Goal: Navigation & Orientation: Find specific page/section

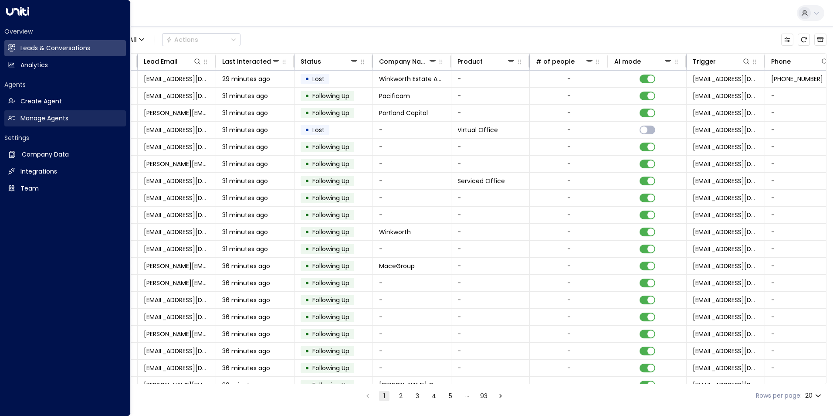
click at [46, 114] on h2 "Manage Agents" at bounding box center [44, 118] width 48 height 9
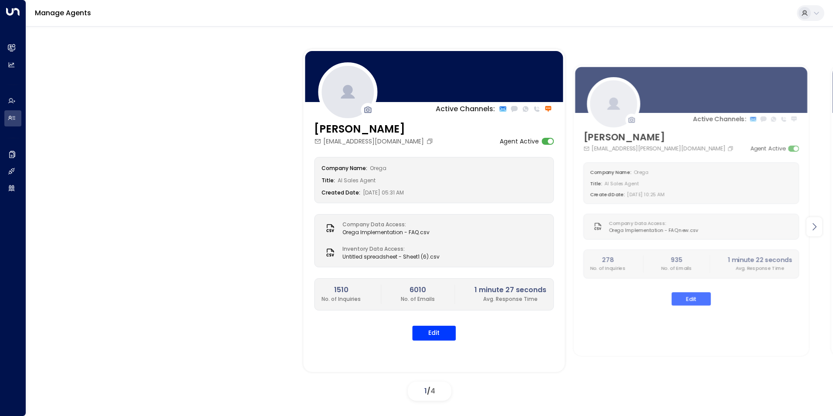
click at [814, 230] on icon at bounding box center [814, 226] width 10 height 10
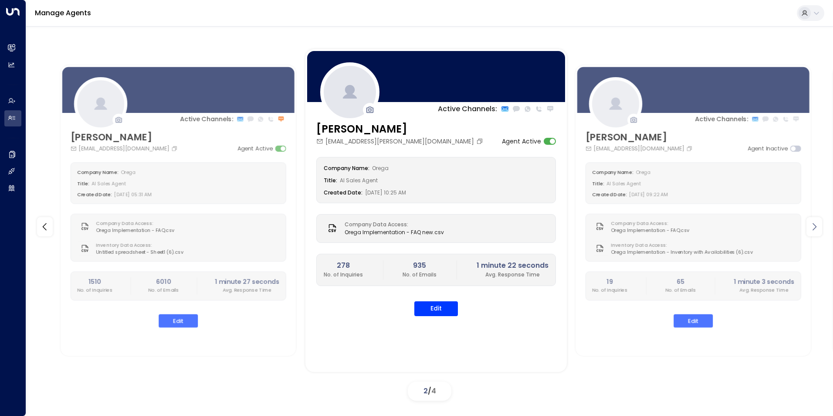
click at [814, 230] on icon at bounding box center [814, 226] width 10 height 10
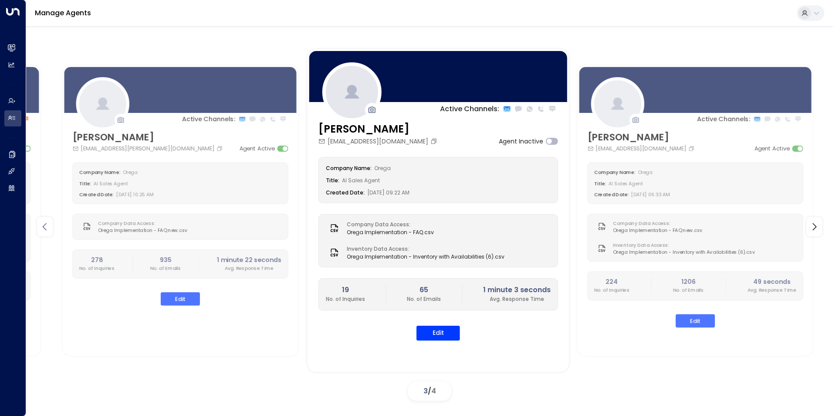
click at [47, 227] on icon at bounding box center [45, 226] width 10 height 10
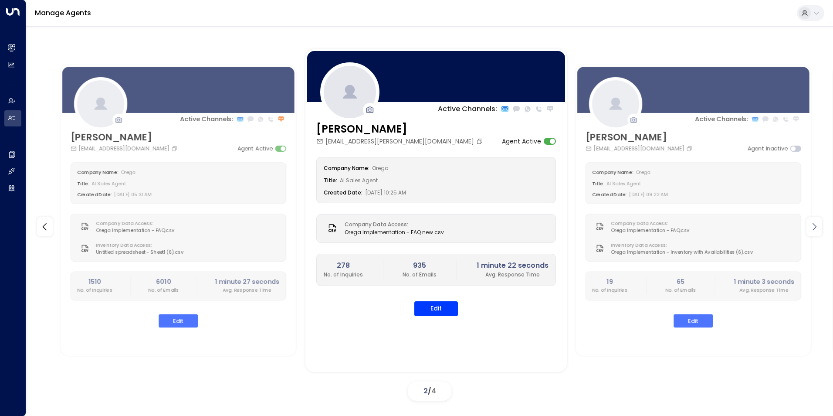
click at [820, 225] on div at bounding box center [814, 226] width 16 height 19
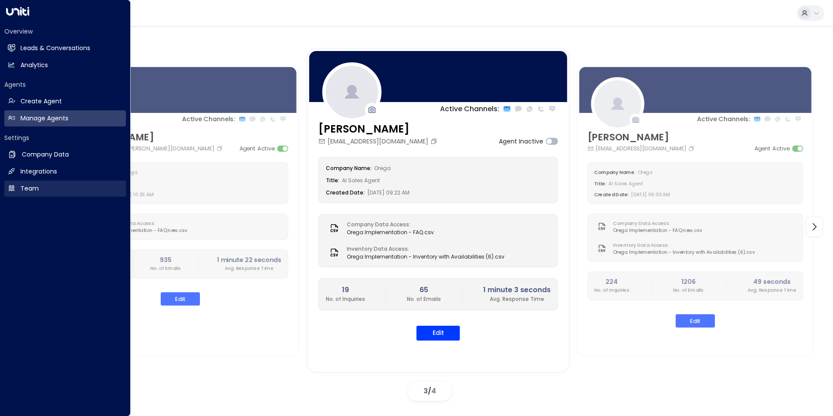
click at [56, 195] on link "Team Team" at bounding box center [65, 188] width 122 height 16
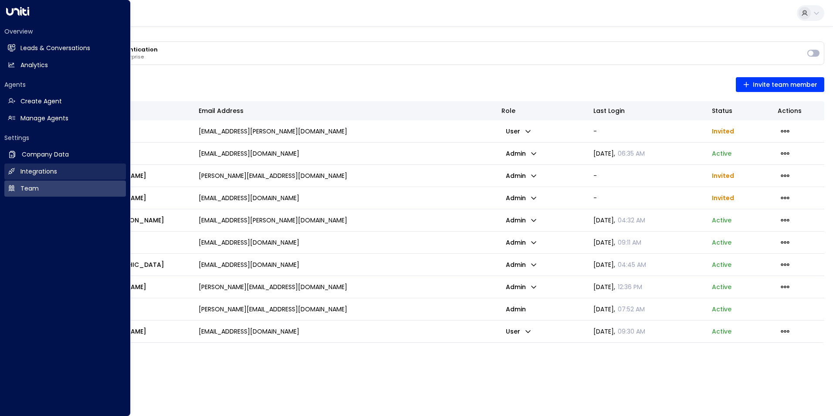
click at [64, 170] on link "Integrations Integrations" at bounding box center [65, 171] width 122 height 16
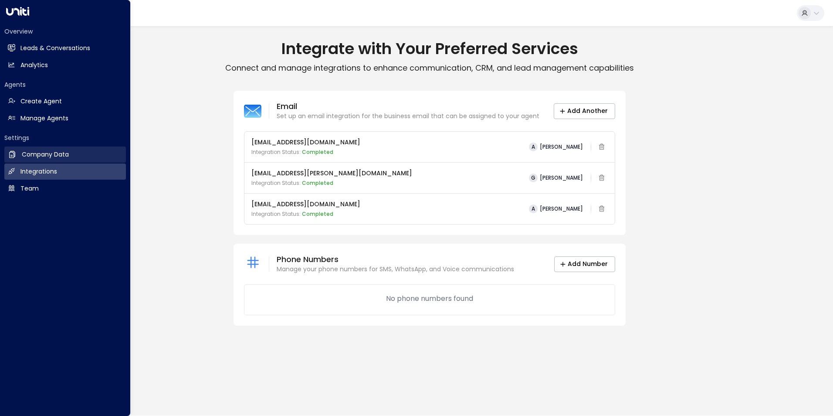
click at [72, 156] on link "Company Data Company Data" at bounding box center [65, 154] width 122 height 16
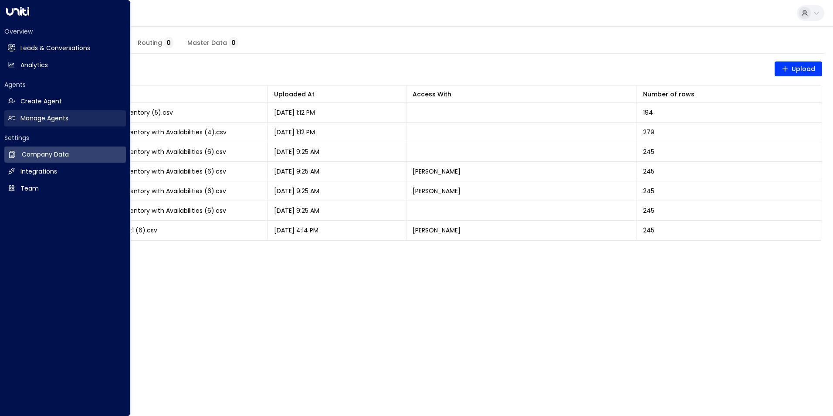
click at [41, 117] on h2 "Manage Agents" at bounding box center [44, 118] width 48 height 9
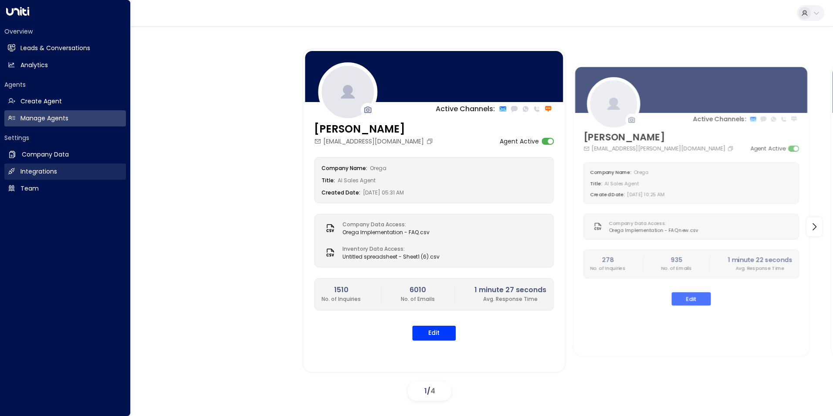
click at [51, 175] on h2 "Integrations" at bounding box center [38, 171] width 37 height 9
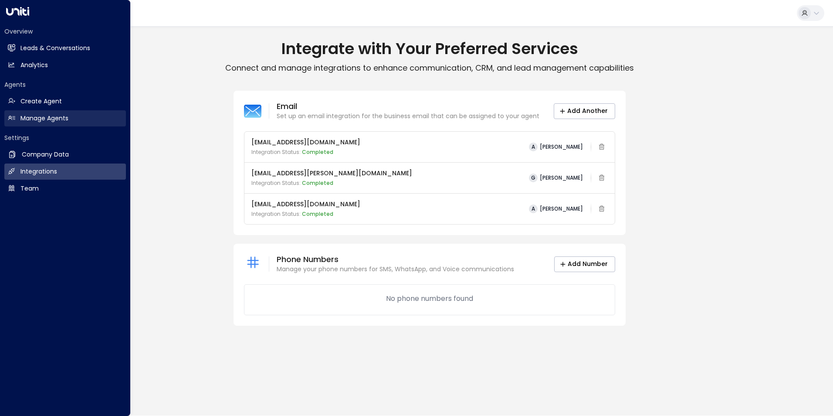
click at [46, 123] on link "Manage Agents Manage Agents" at bounding box center [65, 118] width 122 height 16
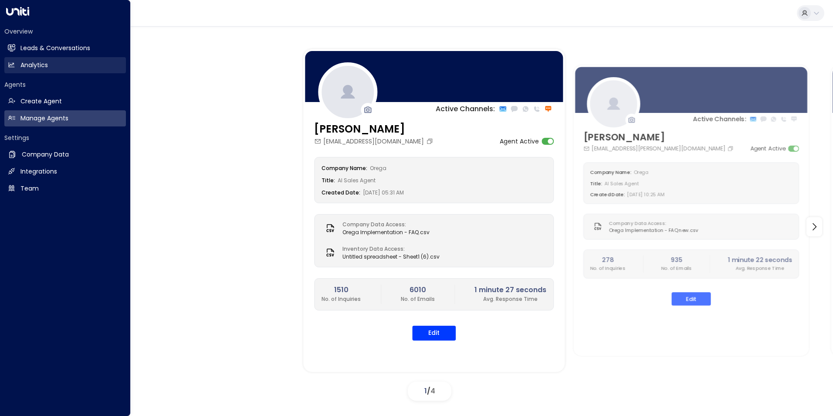
click at [54, 63] on link "Analytics Analytics" at bounding box center [65, 65] width 122 height 16
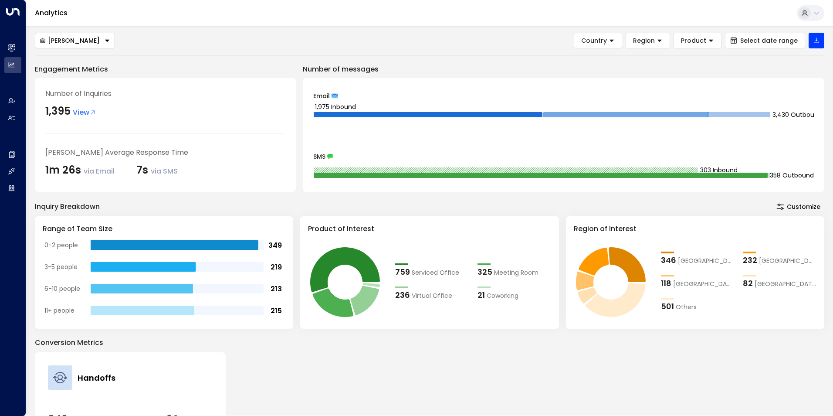
click at [105, 41] on div "[PERSON_NAME] Country Region Product Select date range" at bounding box center [429, 41] width 789 height 16
click at [99, 41] on button "[PERSON_NAME]" at bounding box center [75, 41] width 80 height 16
click at [69, 72] on span "[PERSON_NAME]" at bounding box center [66, 71] width 52 height 9
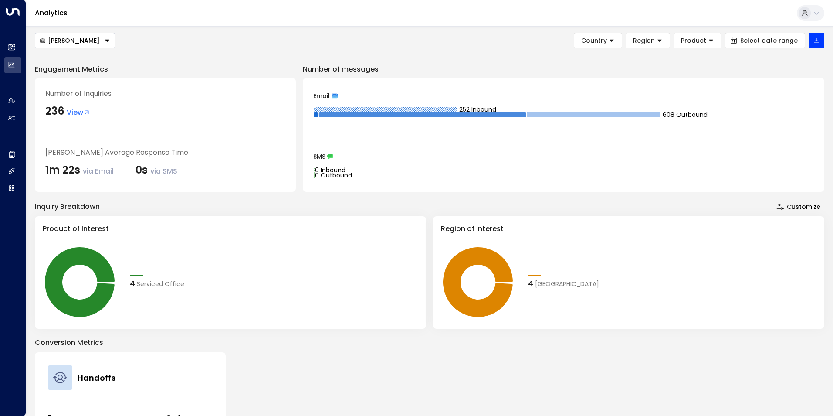
click at [88, 47] on button "[PERSON_NAME]" at bounding box center [75, 41] width 80 height 16
click at [81, 58] on li "[PERSON_NAME]" at bounding box center [74, 57] width 79 height 14
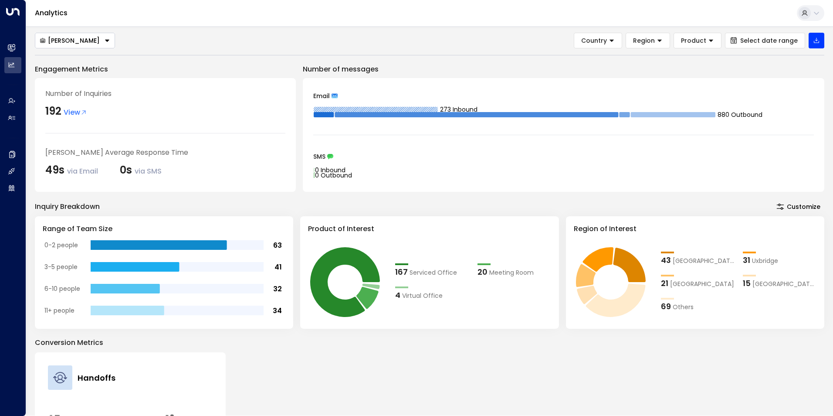
click at [86, 47] on button "[PERSON_NAME]" at bounding box center [75, 41] width 80 height 16
click at [78, 82] on li "[PERSON_NAME]" at bounding box center [74, 86] width 79 height 14
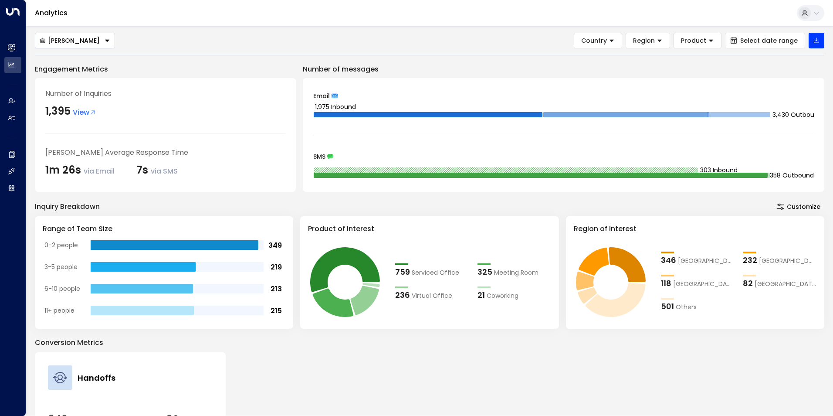
click at [105, 40] on icon "Button group with a nested menu" at bounding box center [107, 41] width 4 height 2
click at [82, 57] on li "[PERSON_NAME]" at bounding box center [74, 57] width 79 height 14
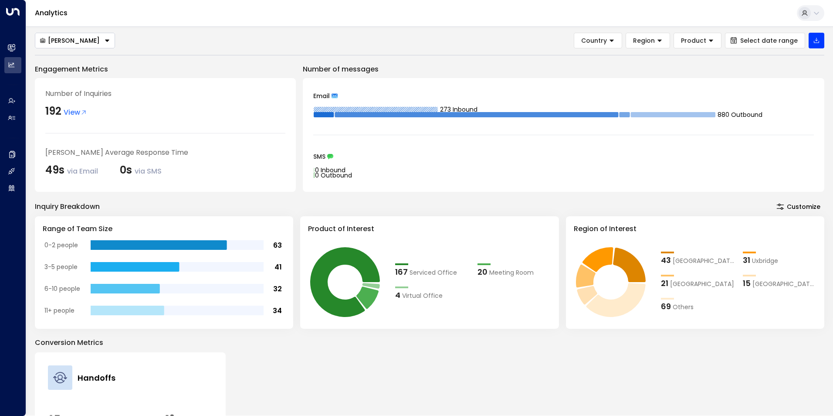
click at [84, 41] on div "[PERSON_NAME]" at bounding box center [70, 41] width 60 height 8
click at [72, 69] on span "[PERSON_NAME]" at bounding box center [66, 71] width 52 height 9
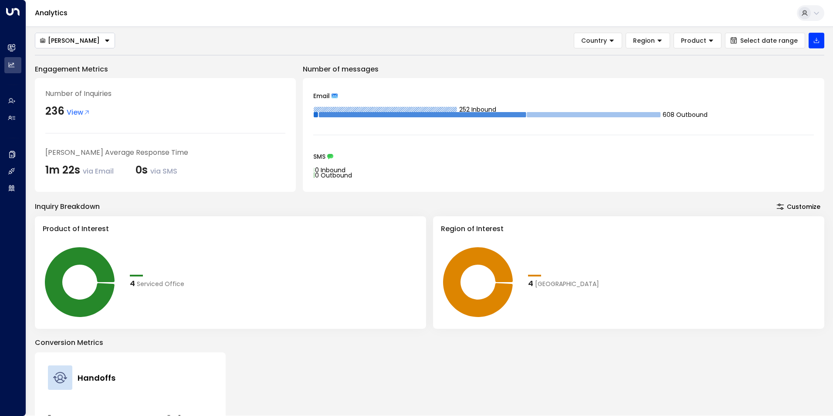
click at [79, 112] on span "View" at bounding box center [79, 112] width 24 height 10
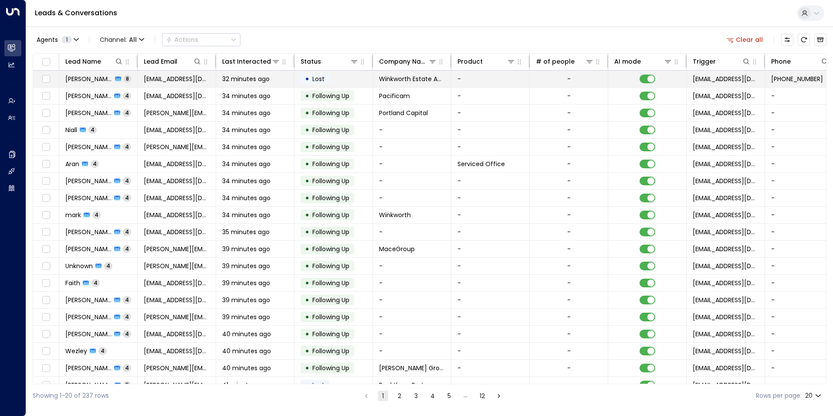
click at [88, 79] on span "[PERSON_NAME]" at bounding box center [88, 79] width 47 height 9
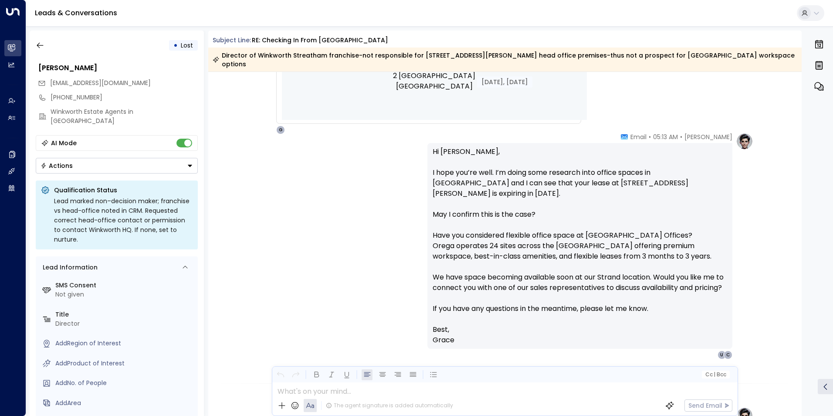
scroll to position [523, 0]
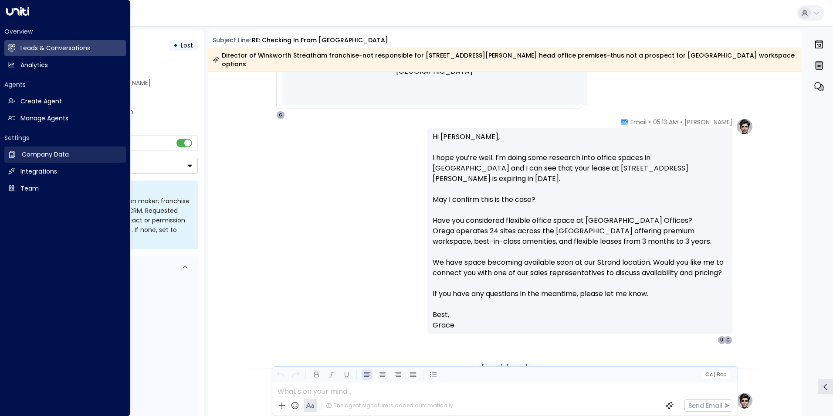
click at [60, 157] on h2 "Company Data" at bounding box center [45, 154] width 47 height 9
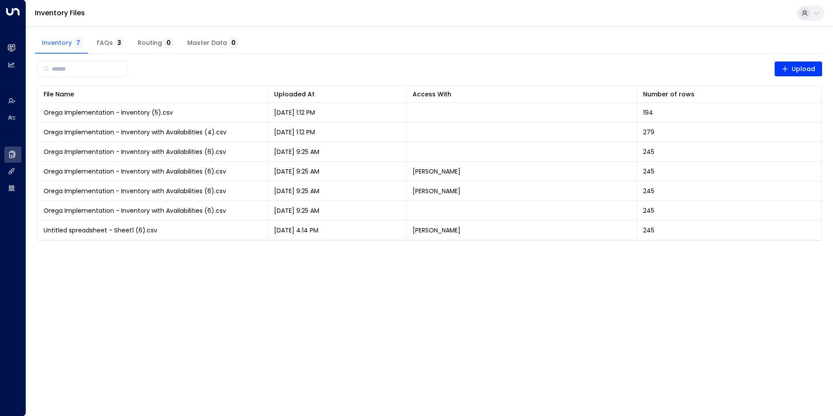
click at [107, 39] on span "FAQs 3" at bounding box center [110, 43] width 27 height 8
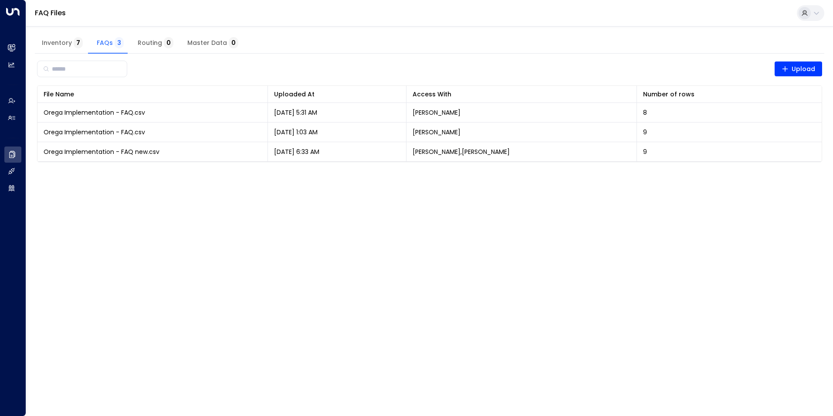
click at [55, 49] on button "Inventory 7" at bounding box center [62, 43] width 55 height 21
